Goal: Task Accomplishment & Management: Complete application form

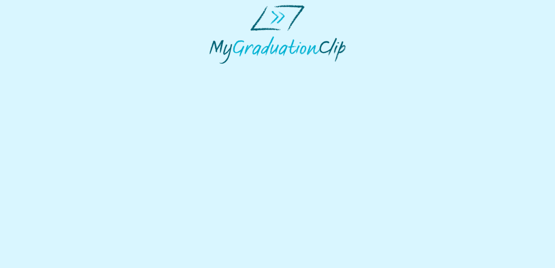
select select "**********"
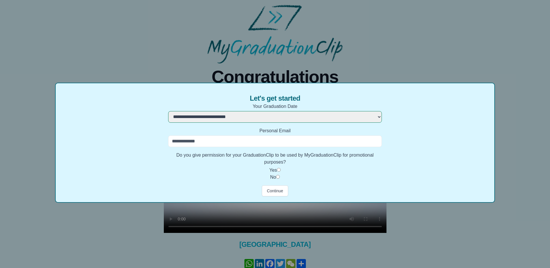
click at [211, 143] on input "Personal Email" at bounding box center [275, 142] width 214 height 12
type input "**********"
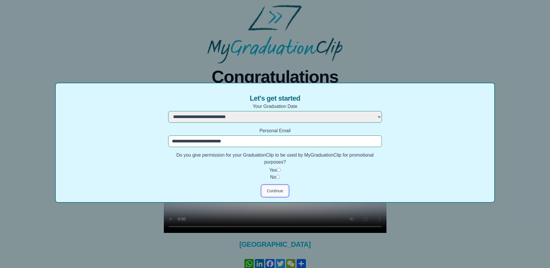
click at [276, 191] on button "Continue" at bounding box center [275, 190] width 26 height 11
